Goal: Download file/media

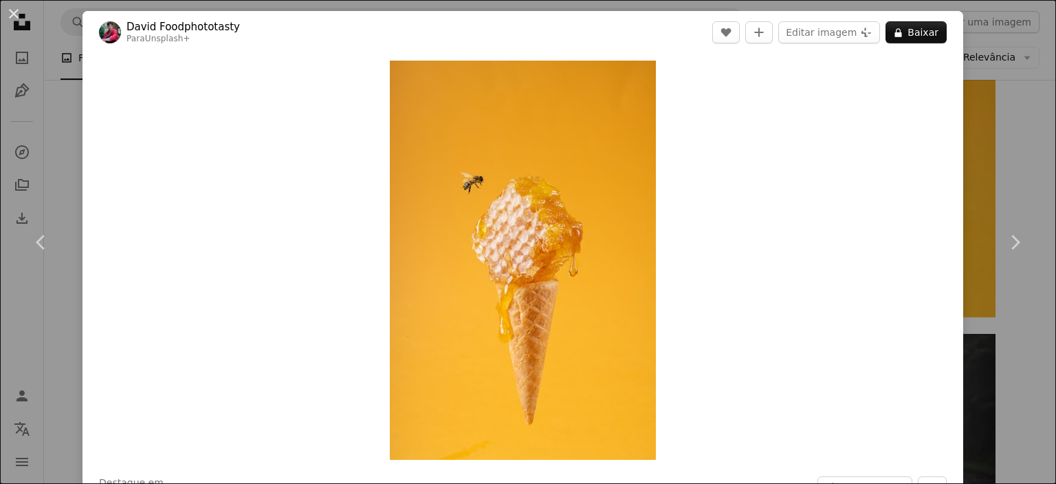
scroll to position [24829, 0]
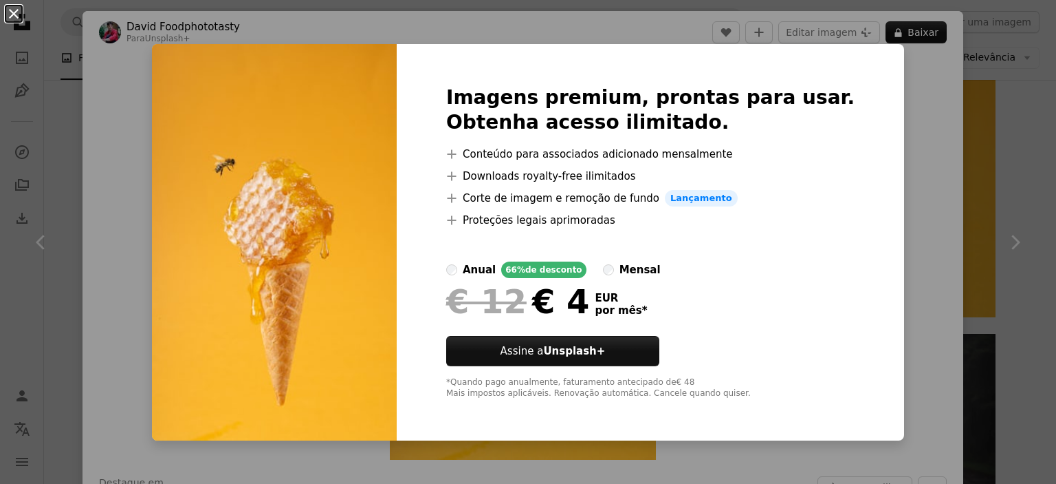
click at [18, 9] on button "An X shape" at bounding box center [14, 14] width 17 height 17
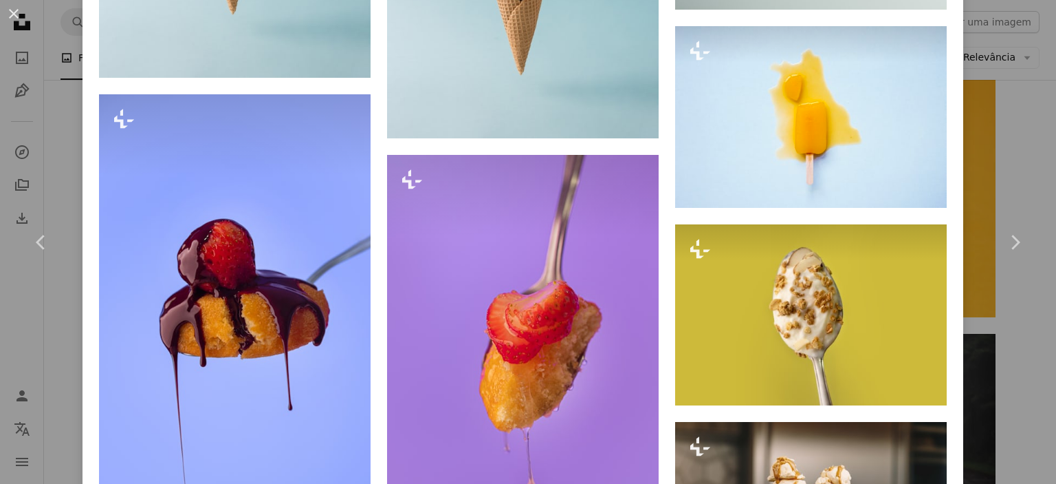
scroll to position [1788, 0]
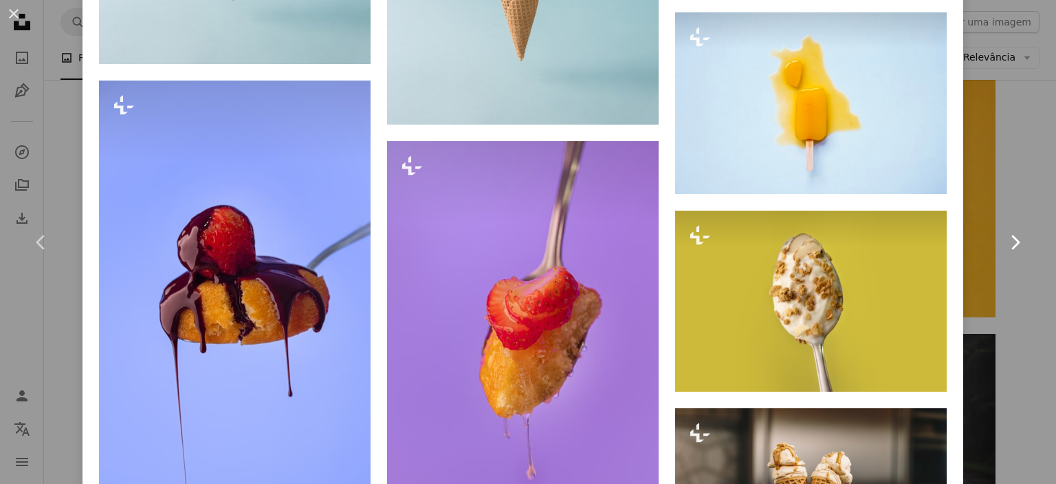
click at [1010, 188] on link "Chevron right" at bounding box center [1015, 242] width 83 height 132
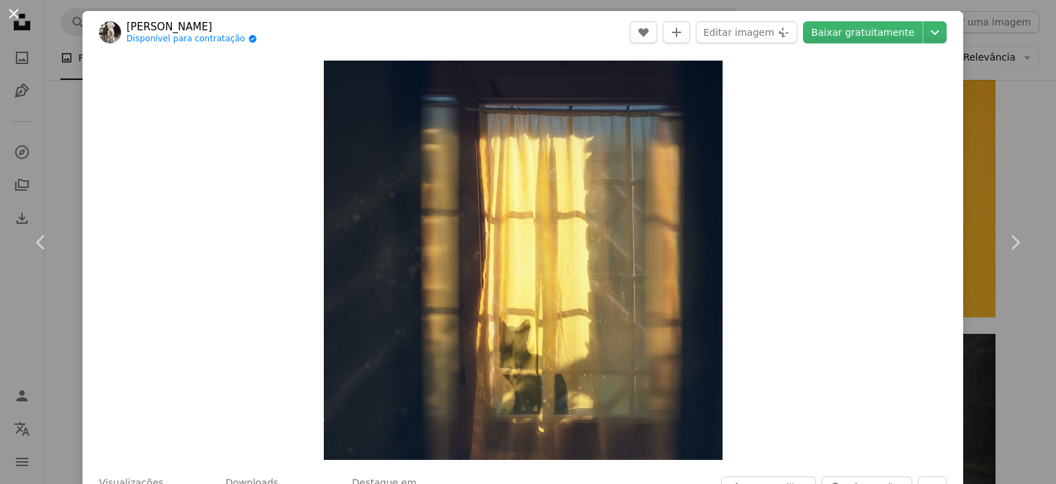
click at [8, 14] on button "An X shape" at bounding box center [14, 14] width 17 height 17
